Goal: Contribute content: Contribute content

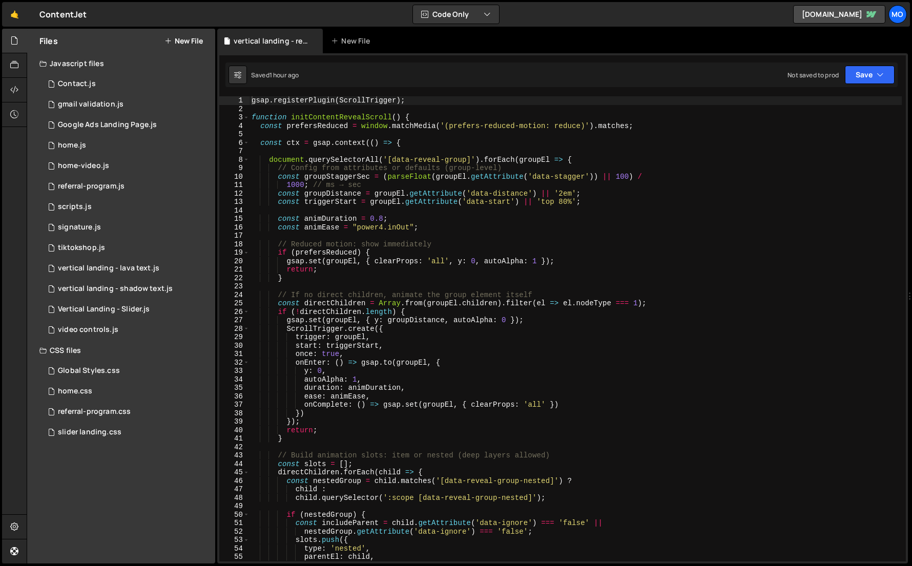
click at [182, 47] on div "Files New File" at bounding box center [121, 41] width 188 height 25
click at [184, 41] on button "New File" at bounding box center [183, 41] width 38 height 8
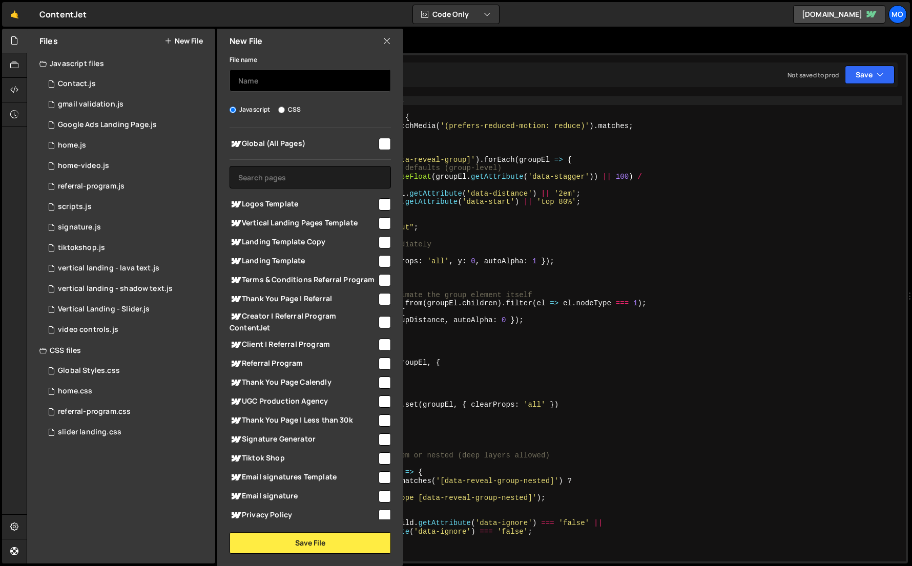
click at [264, 72] on input "text" at bounding box center [310, 80] width 161 height 23
type input "vertical landing - carousel logos"
click at [274, 222] on span "Vertical Landing Pages Template" at bounding box center [304, 223] width 148 height 12
checkbox input "true"
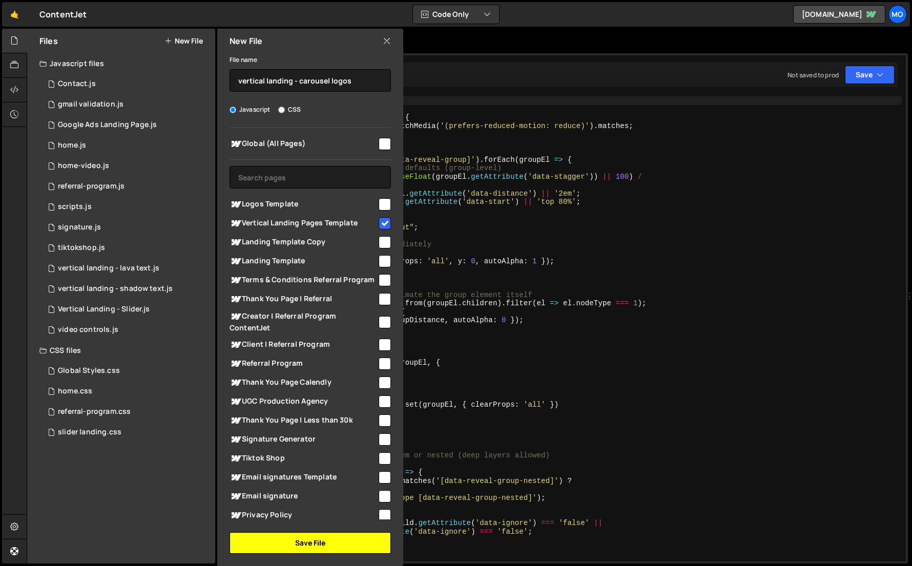
click at [301, 540] on button "Save File" at bounding box center [310, 543] width 161 height 22
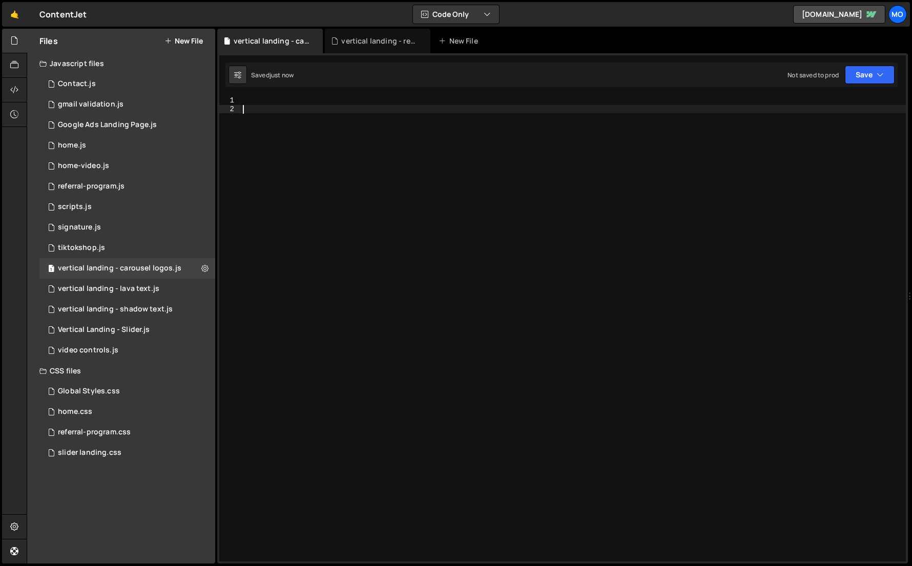
click at [308, 432] on div at bounding box center [573, 337] width 665 height 482
paste textarea "})();"
type textarea "})();"
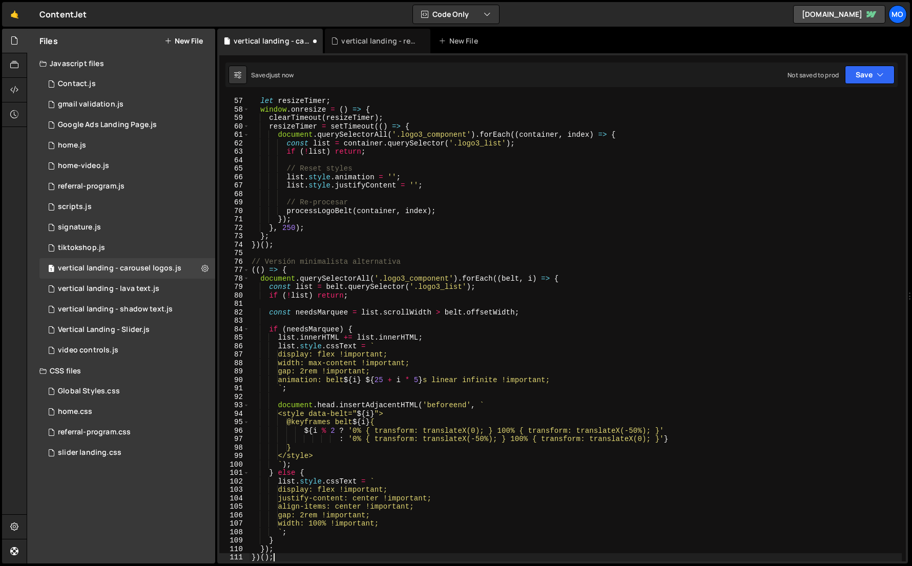
scroll to position [473, 0]
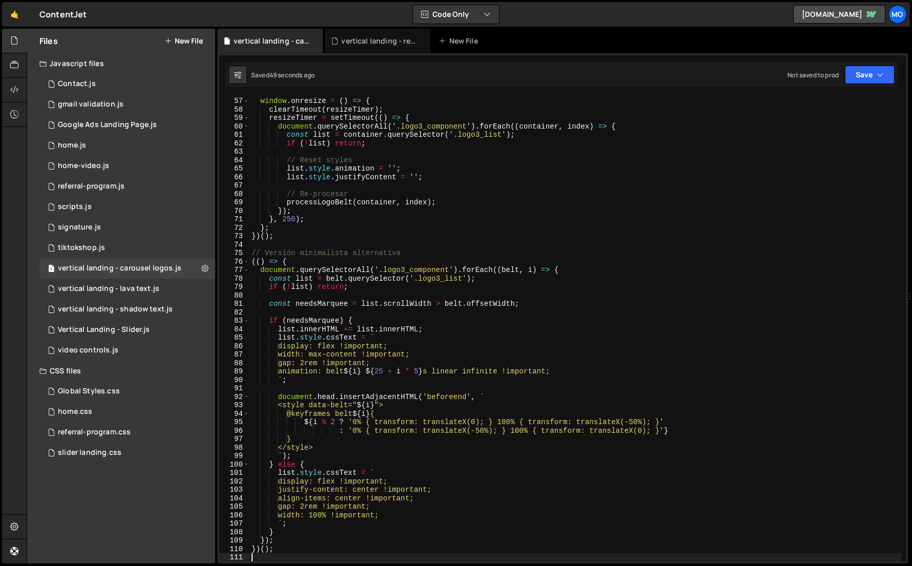
click at [532, 226] on div "let resizeTimer ; window . onresize = ( ) => { clearTimeout ( resizeTimer ) ; r…" at bounding box center [576, 329] width 652 height 482
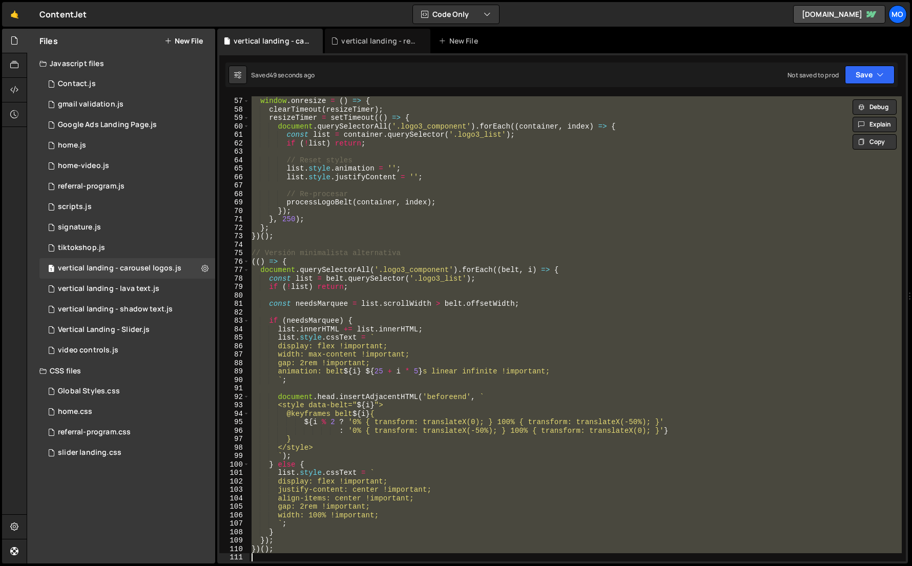
paste textarea ";"
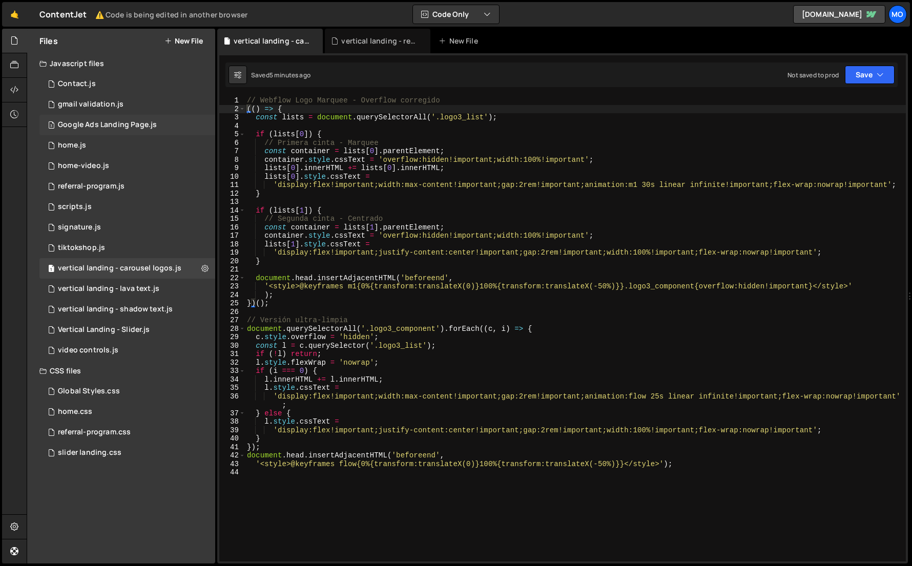
type textarea "(() => {"
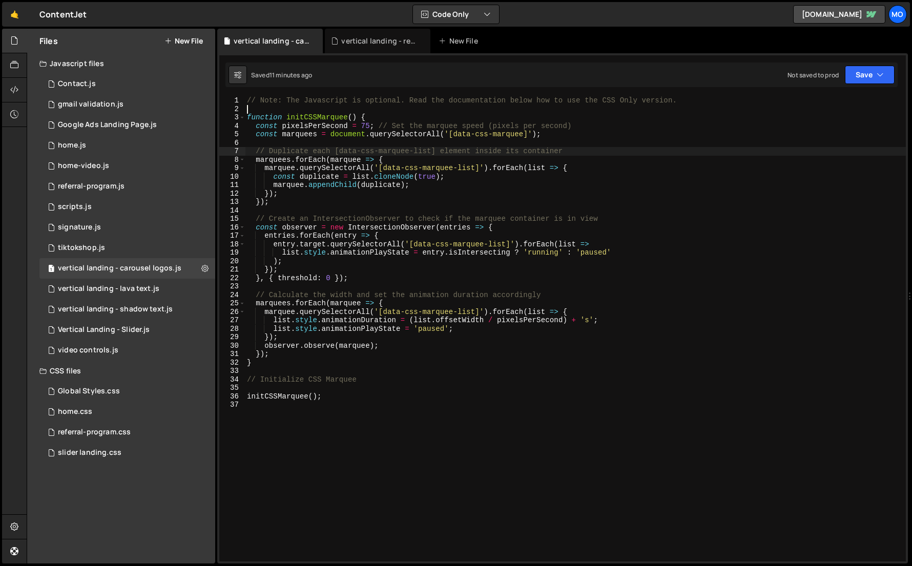
click at [472, 147] on div "// Note: The Javascript is optional. Read the documentation below how to use th…" at bounding box center [575, 337] width 661 height 482
type textarea "initCSSMarquee();"
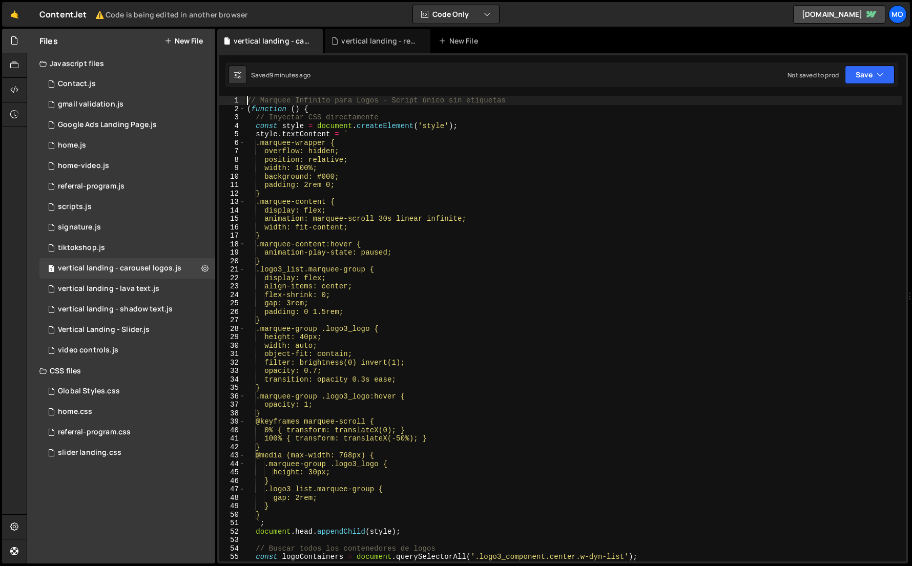
scroll to position [338, 0]
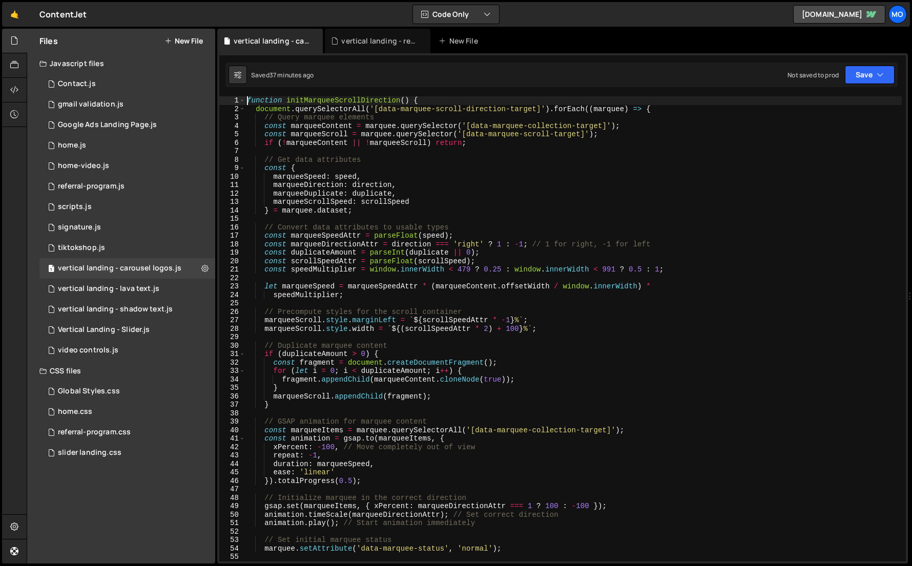
type textarea "function initMarqueeScrollDirection() {"
